Goal: Task Accomplishment & Management: Manage account settings

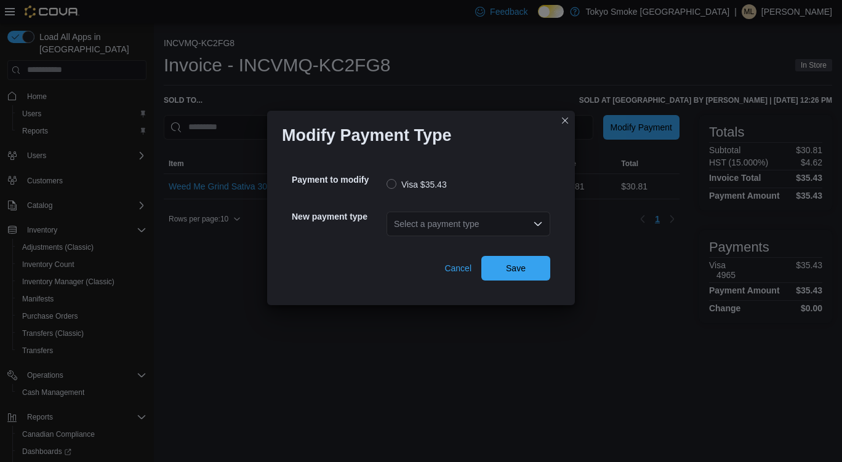
click at [445, 223] on div "Select a payment type" at bounding box center [468, 224] width 164 height 25
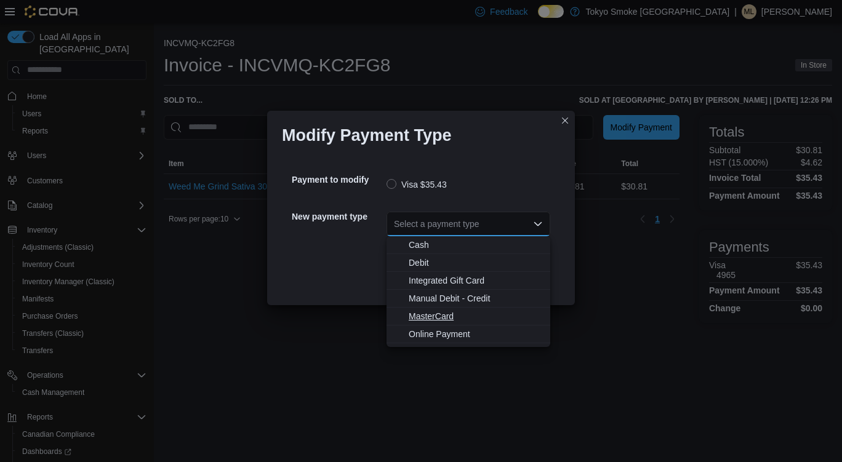
click at [428, 314] on span "MasterCard" at bounding box center [476, 316] width 134 height 12
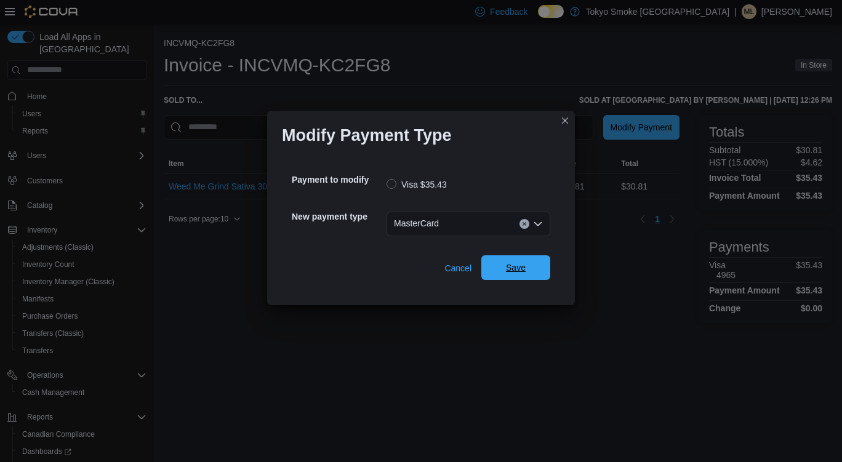
click at [525, 274] on span "Save" at bounding box center [516, 267] width 54 height 25
click at [482, 220] on div "Select a payment type" at bounding box center [468, 224] width 164 height 25
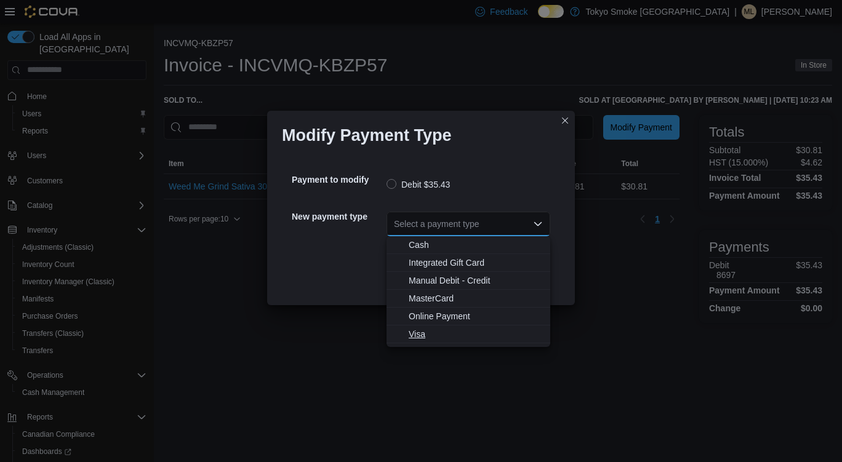
click at [415, 337] on span "Visa" at bounding box center [476, 334] width 134 height 12
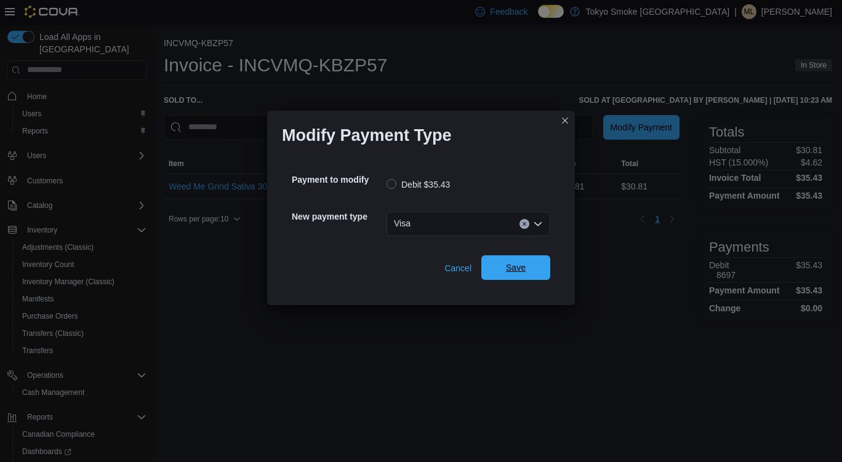
click at [533, 269] on span "Save" at bounding box center [516, 267] width 54 height 25
click at [496, 223] on div "Select a payment type" at bounding box center [468, 224] width 164 height 25
click at [508, 223] on div "Select a payment type" at bounding box center [468, 224] width 164 height 25
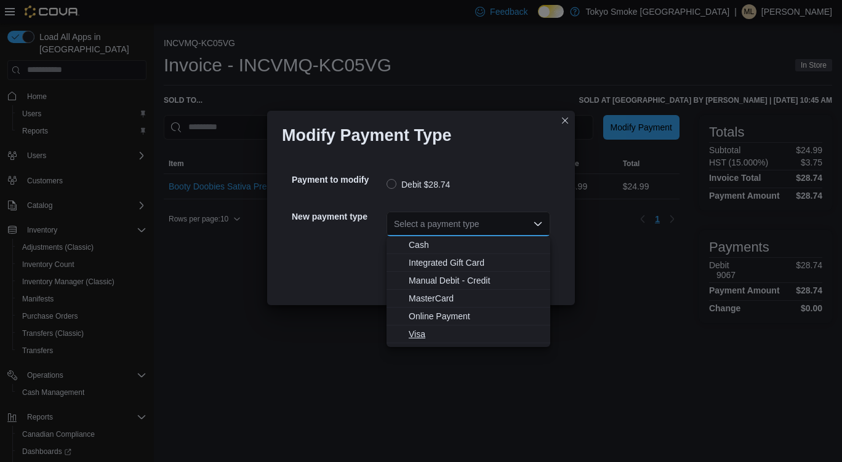
click at [420, 336] on span "Visa" at bounding box center [476, 334] width 134 height 12
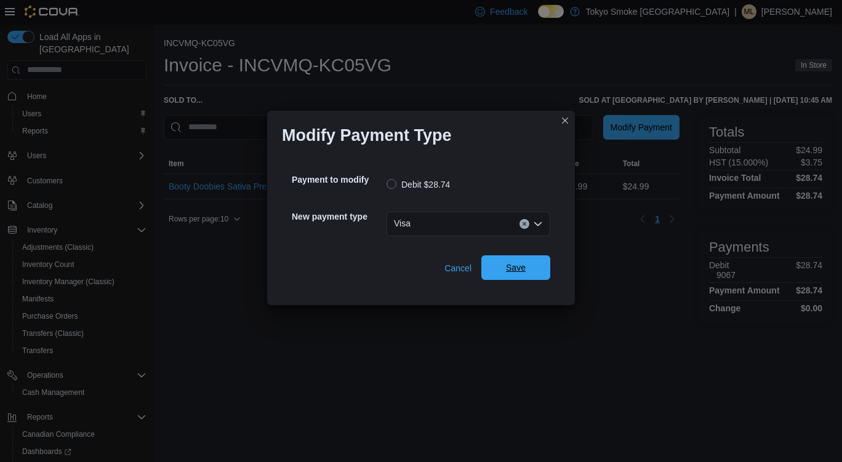
click at [535, 276] on span "Save" at bounding box center [516, 267] width 54 height 25
click at [471, 225] on div "Select a payment type" at bounding box center [468, 224] width 164 height 25
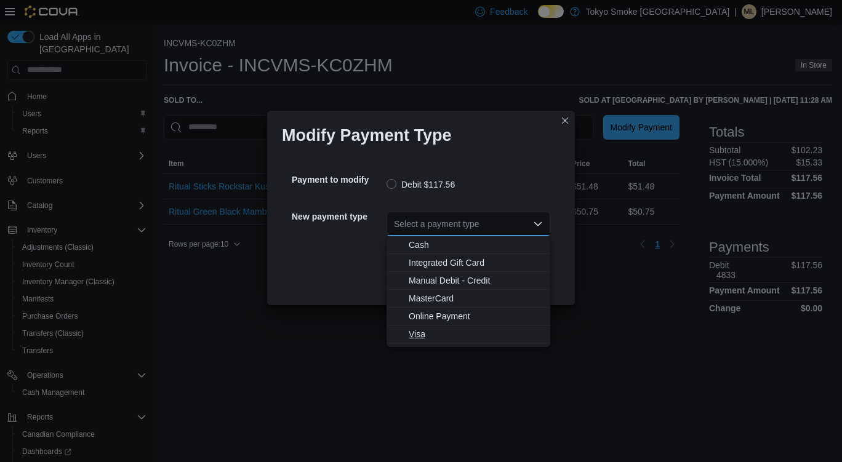
click at [418, 333] on span "Visa" at bounding box center [476, 334] width 134 height 12
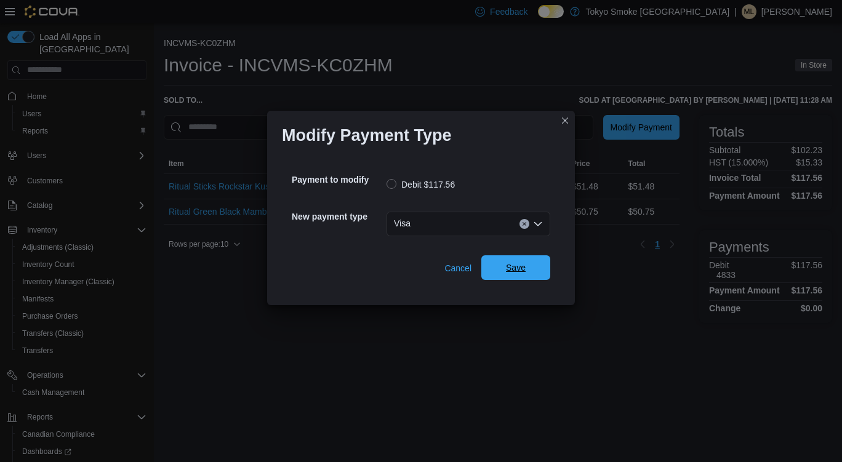
click at [523, 266] on span "Save" at bounding box center [516, 267] width 20 height 12
click at [465, 228] on div "Select a payment type" at bounding box center [468, 224] width 164 height 25
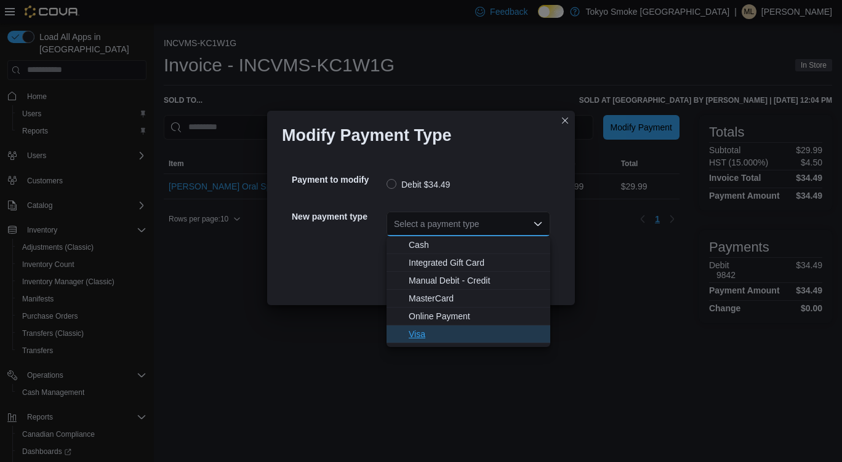
click at [428, 336] on span "Visa" at bounding box center [476, 334] width 134 height 12
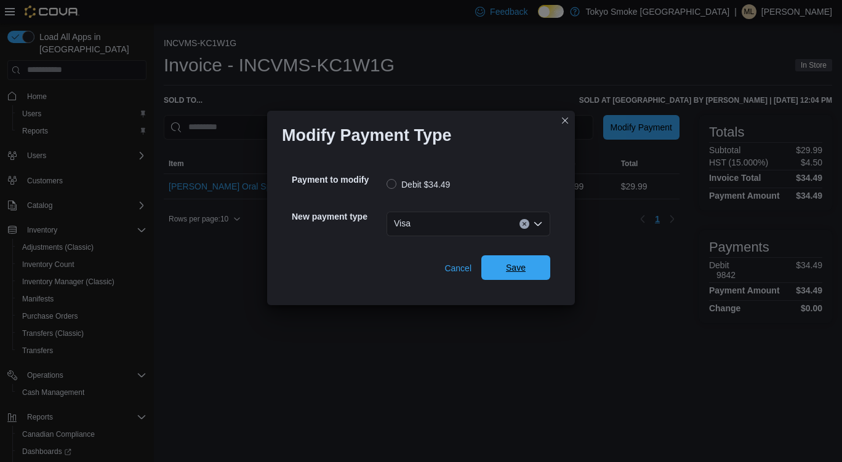
click at [524, 273] on span "Save" at bounding box center [516, 267] width 20 height 12
click at [537, 225] on icon "Open list of options" at bounding box center [537, 224] width 7 height 4
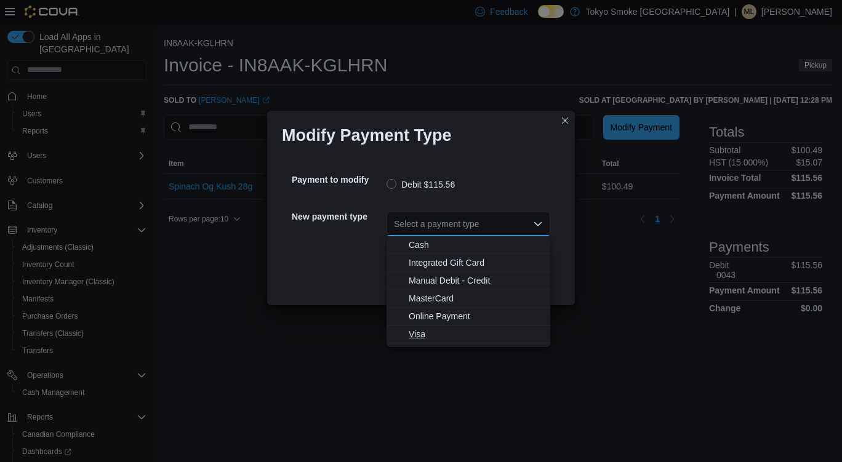
click at [434, 337] on span "Visa" at bounding box center [476, 334] width 134 height 12
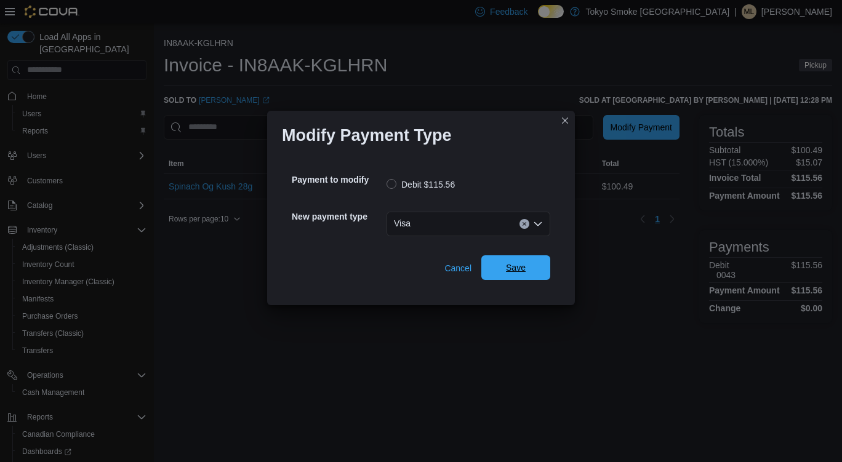
click at [530, 257] on span "Save" at bounding box center [516, 267] width 54 height 25
click at [480, 213] on div "Select a payment type" at bounding box center [468, 224] width 164 height 25
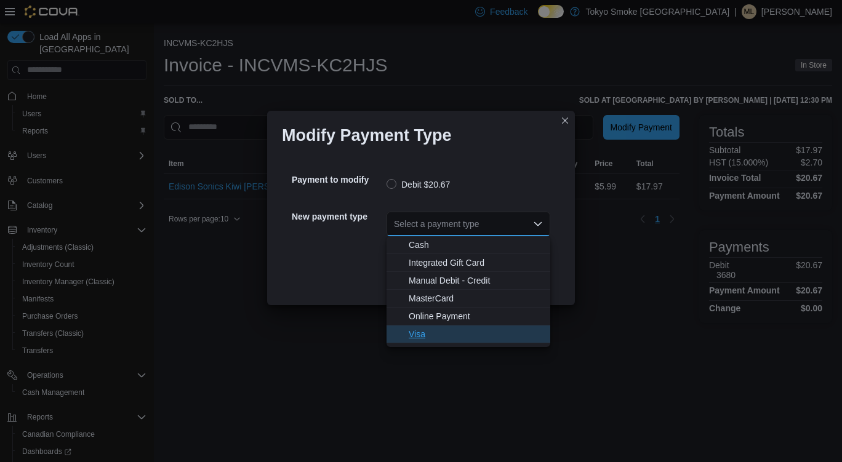
click at [425, 329] on span "Visa" at bounding box center [476, 334] width 134 height 12
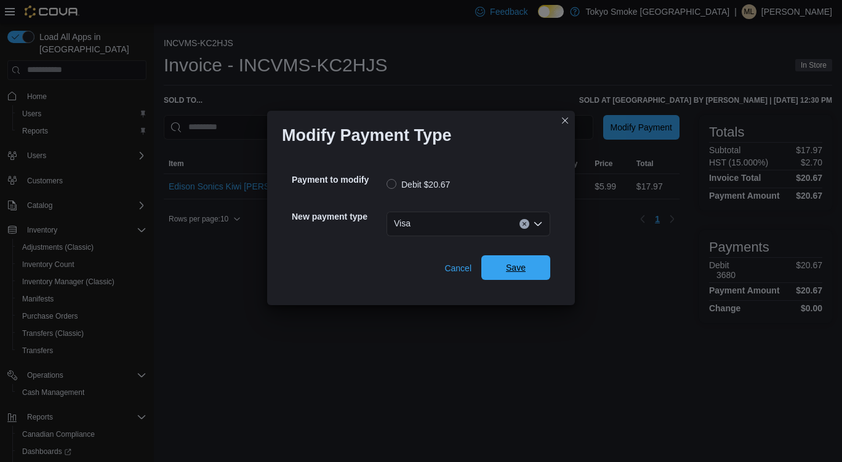
click at [516, 273] on span "Save" at bounding box center [516, 267] width 20 height 12
click at [515, 230] on div "Select a payment type" at bounding box center [468, 224] width 164 height 25
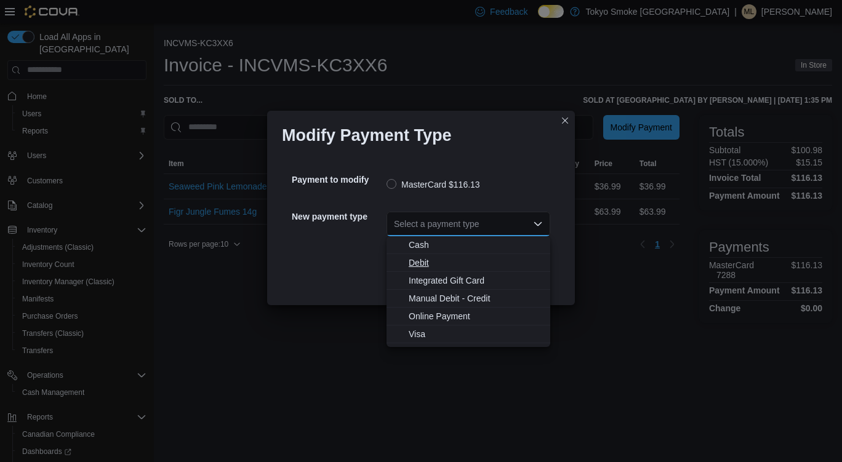
click at [419, 261] on span "Debit" at bounding box center [476, 263] width 134 height 12
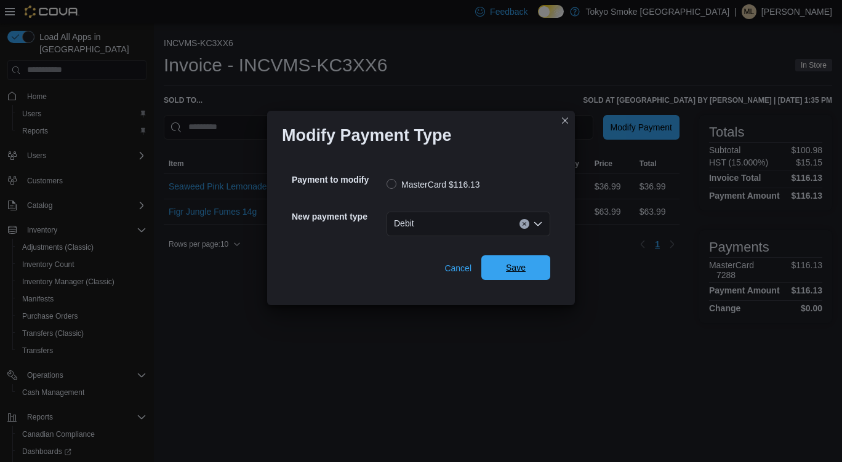
click at [524, 273] on span "Save" at bounding box center [516, 267] width 20 height 12
